Goal: Find specific page/section: Find specific page/section

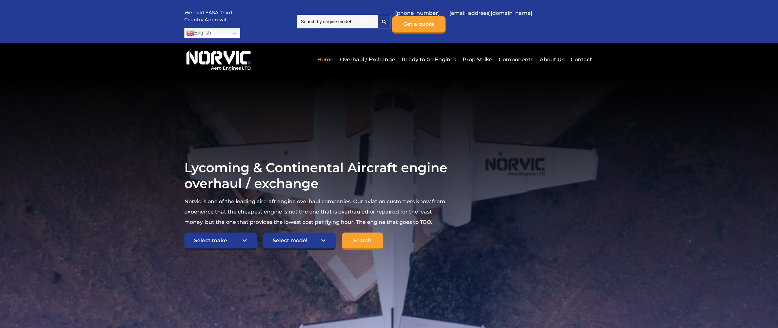
scroll to position [34, 0]
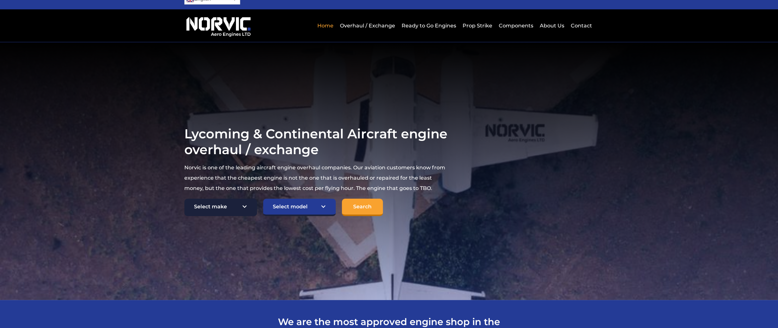
click at [184, 199] on select "Select make TCM Continental Lycoming" at bounding box center [220, 207] width 73 height 17
select select "Lycoming"
click option "Lycoming" at bounding box center [0, 0] width 0 height 0
click at [263, 199] on select "Select model American Champion 7KCAB [PERSON_NAME] Citabria IO-320-E2A Beech 23…" at bounding box center [299, 207] width 73 height 17
select select "692"
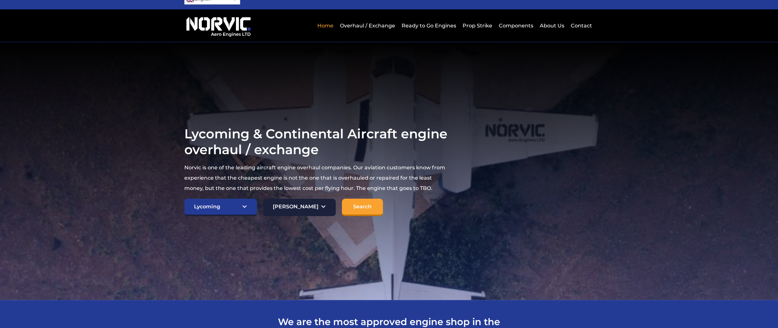
click option "Piper Archer O-360-A4A,M" at bounding box center [0, 0] width 0 height 0
click at [359, 200] on input "Search" at bounding box center [362, 207] width 41 height 17
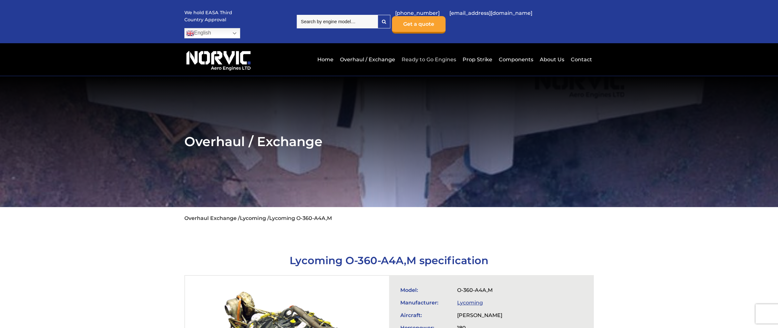
click at [415, 52] on link "Ready to Go Engines" at bounding box center [429, 60] width 58 height 16
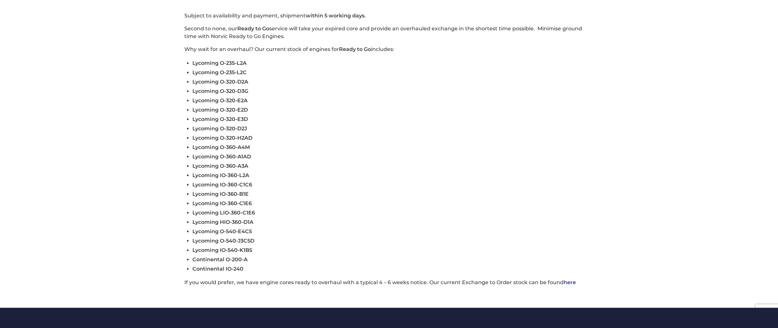
scroll to position [204, 0]
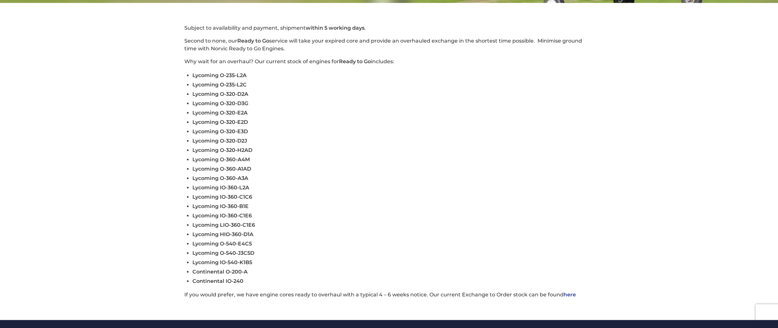
click at [570, 292] on link "here" at bounding box center [569, 295] width 12 height 6
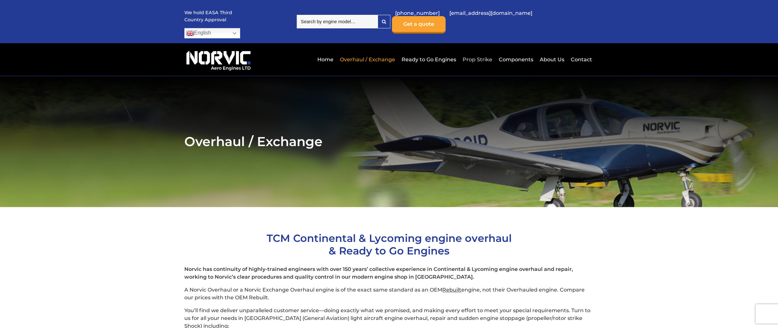
click at [472, 52] on link "Prop Strike" at bounding box center [477, 60] width 33 height 16
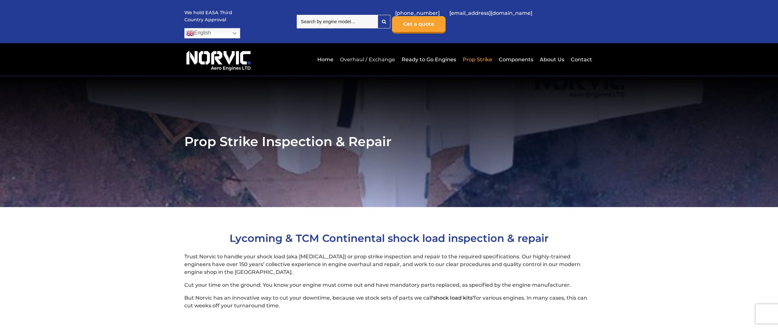
click at [346, 52] on link "Overhaul / Exchange" at bounding box center [367, 60] width 58 height 16
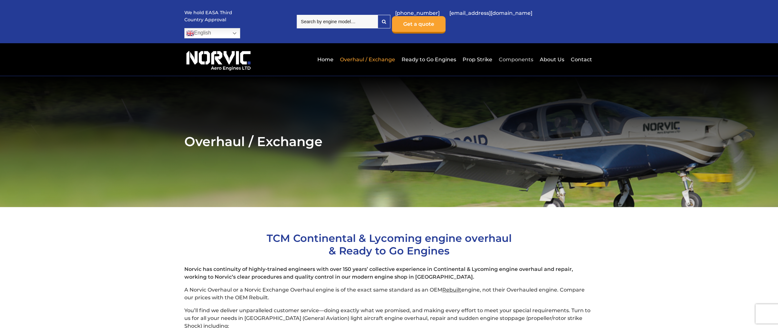
click at [522, 52] on link "Components" at bounding box center [516, 60] width 38 height 16
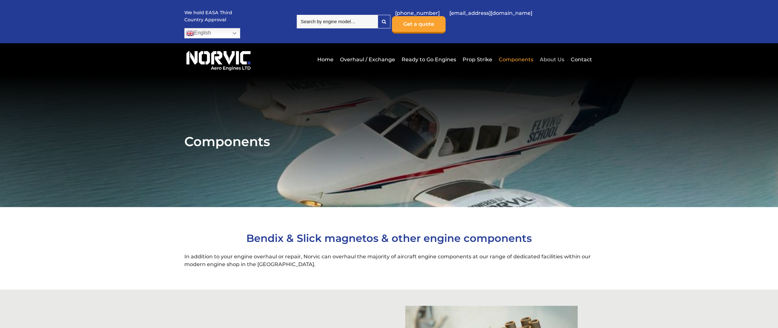
click at [551, 52] on link "About Us" at bounding box center [552, 60] width 28 height 16
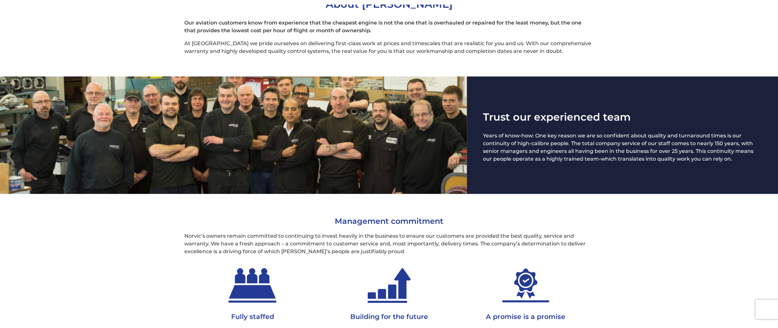
scroll to position [238, 0]
